Goal: Information Seeking & Learning: Understand process/instructions

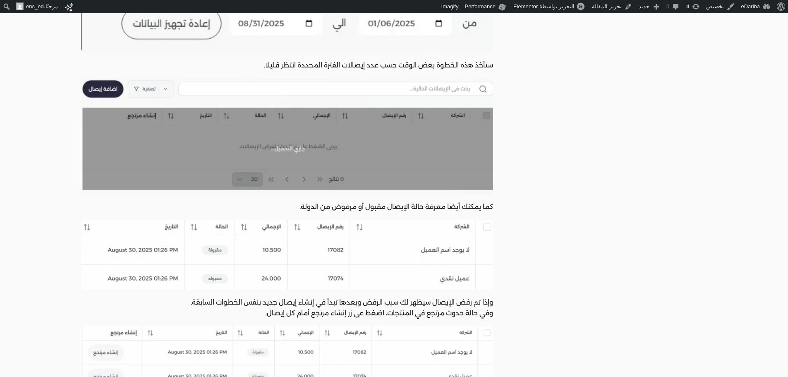
scroll to position [4536, 0]
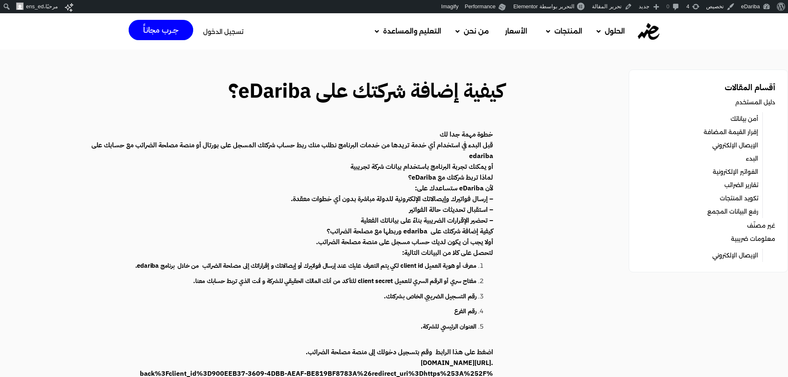
click at [482, 141] on strong "قبل البدء في استخدام أي خدمة تريدها من خدمات البرنامج نطلب منك ربط حساب شركتك ا…" at bounding box center [292, 150] width 402 height 21
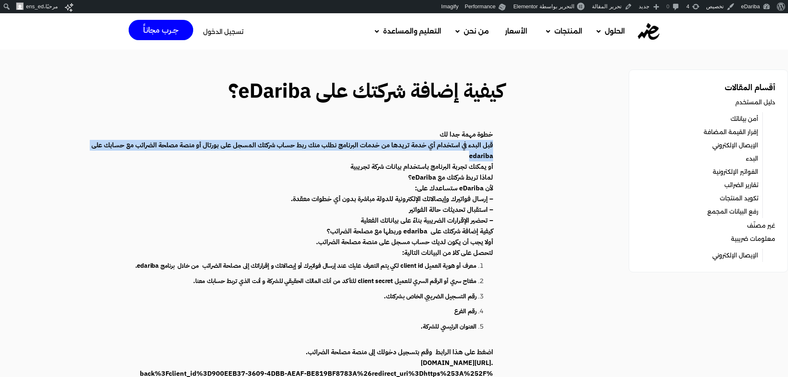
click at [482, 141] on strong "قبل البدء في استخدام أي خدمة تريدها من خدمات البرنامج نطلب منك ربط حساب شركتك ا…" at bounding box center [292, 150] width 402 height 21
click at [482, 142] on strong "قبل البدء في استخدام أي خدمة تريدها من خدمات البرنامج نطلب منك ربط حساب شركتك ا…" at bounding box center [292, 150] width 402 height 21
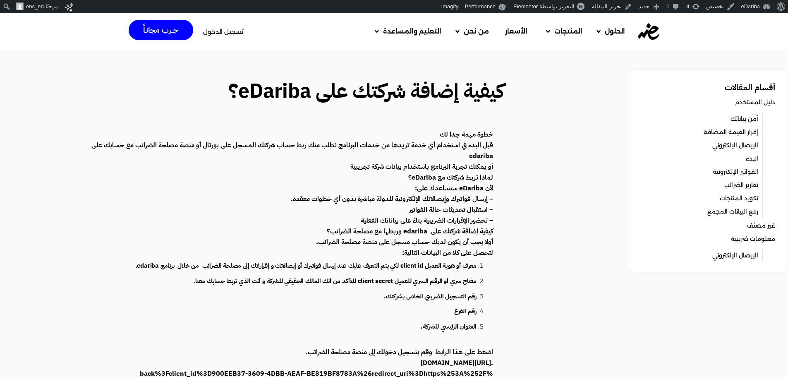
click at [476, 171] on strong "أو يمكنك تجربة البرنامج باستخدام بيانات شركة تجريبية" at bounding box center [421, 167] width 143 height 10
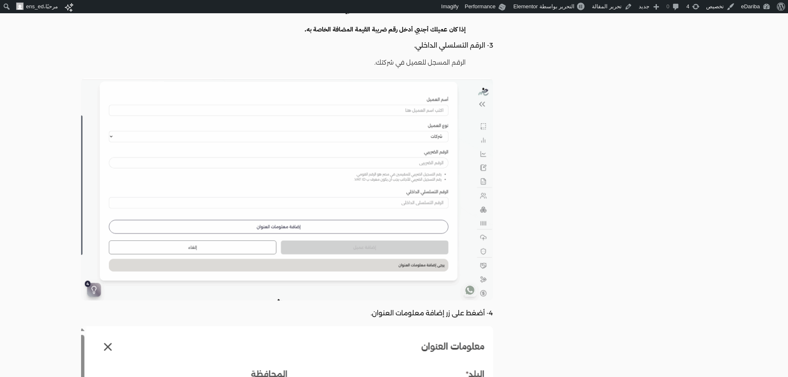
scroll to position [965, 0]
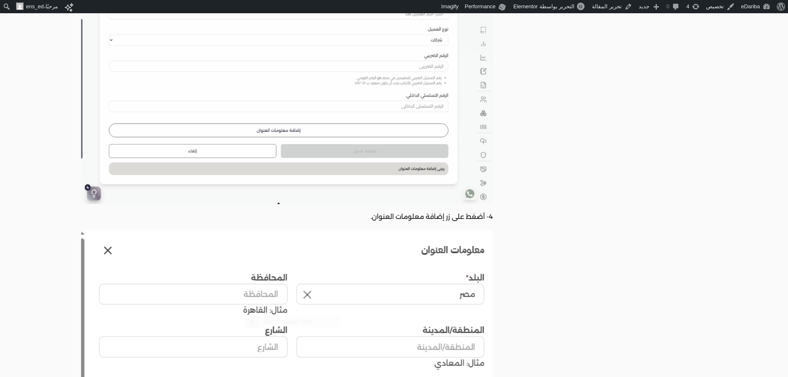
click at [463, 218] on p "4- أضغط على زر إضافة معلومات العنوان." at bounding box center [287, 216] width 412 height 11
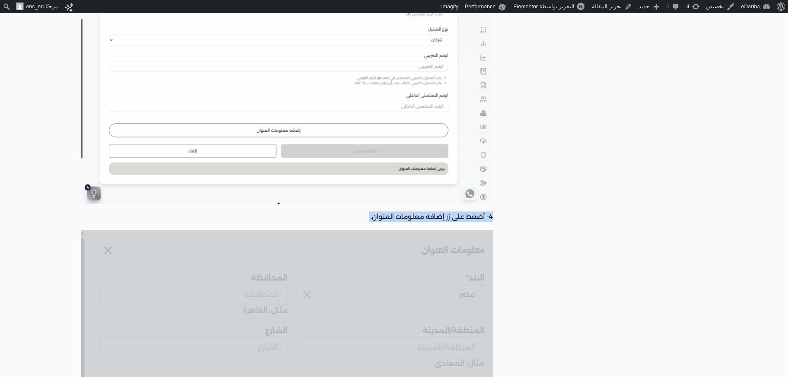
click at [463, 218] on p "4- أضغط على زر إضافة معلومات العنوان." at bounding box center [287, 216] width 412 height 11
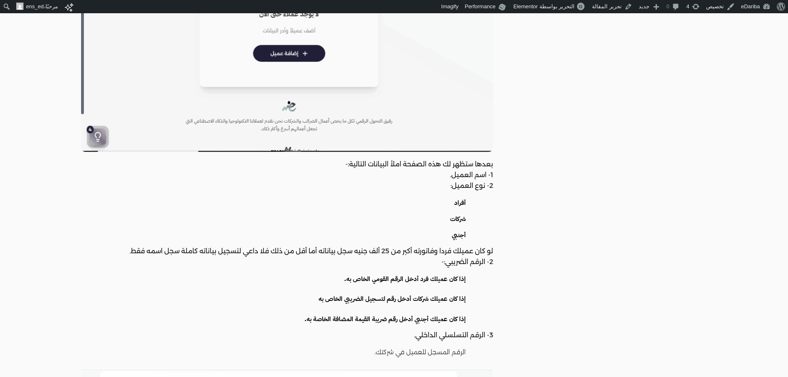
scroll to position [0, 0]
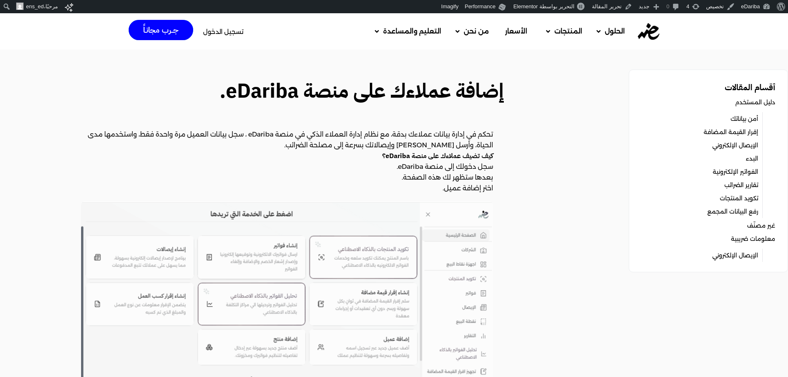
click at [473, 139] on p "تحكم في إدارة بيانات عملاءك بدقة، مع نظام إدارة العملاء الذكي في منصة eDariba ،…" at bounding box center [287, 140] width 412 height 22
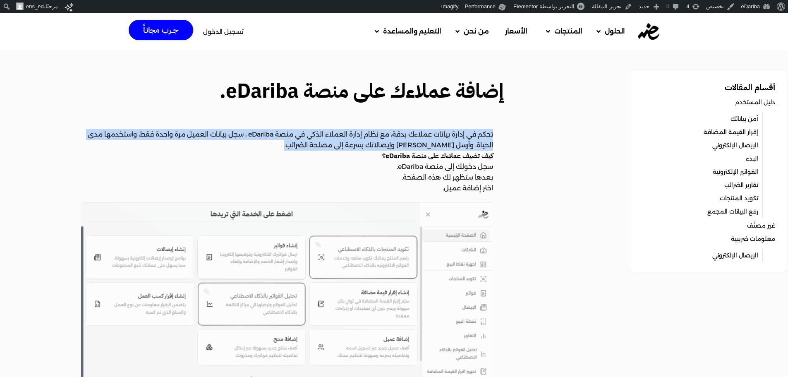
click at [473, 139] on p "تحكم في إدارة بيانات عملاءك بدقة، مع نظام إدارة العملاء الذكي في منصة eDariba ،…" at bounding box center [287, 140] width 412 height 22
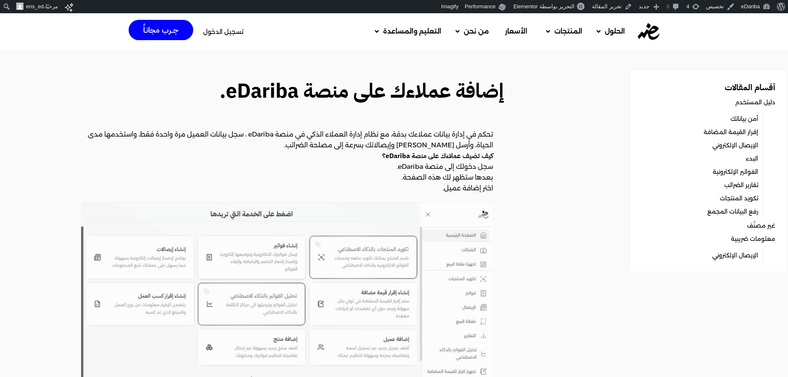
click at [474, 153] on strong "كيف تضيف عملاءك على منصة eDariba؟" at bounding box center [437, 156] width 111 height 10
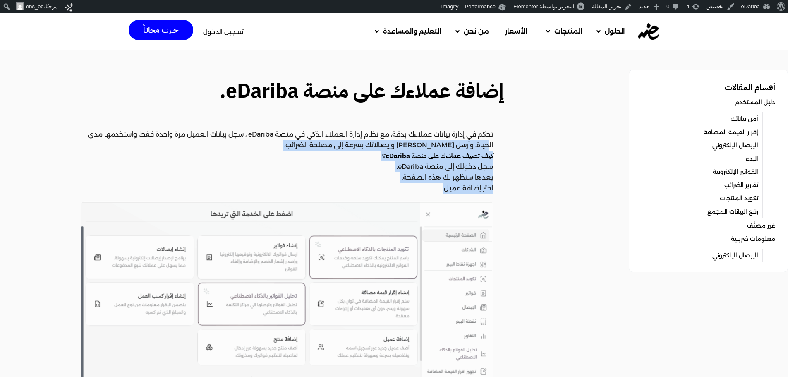
drag, startPoint x: 488, startPoint y: 146, endPoint x: 385, endPoint y: 191, distance: 111.7
click at [391, 184] on p "اختر إضافة عميل." at bounding box center [287, 188] width 412 height 11
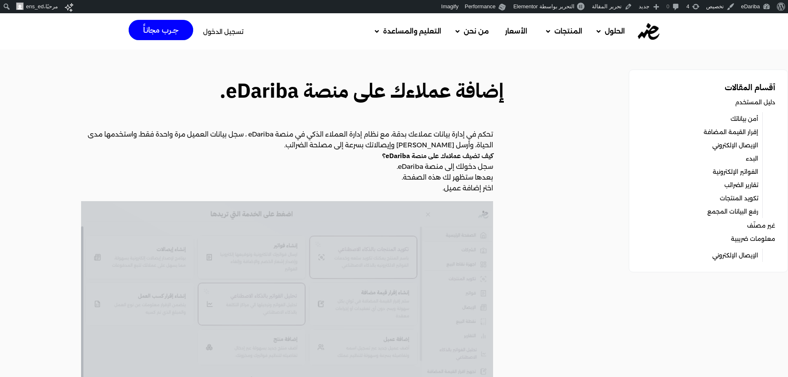
click at [391, 184] on p "اختر إضافة عميل." at bounding box center [287, 188] width 412 height 11
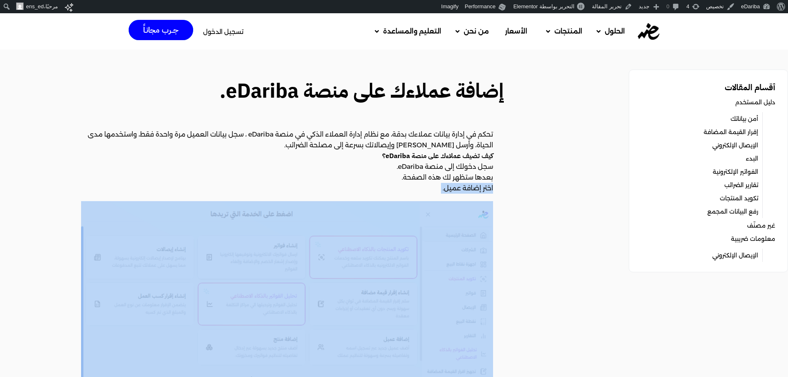
scroll to position [386, 0]
